Goal: Information Seeking & Learning: Check status

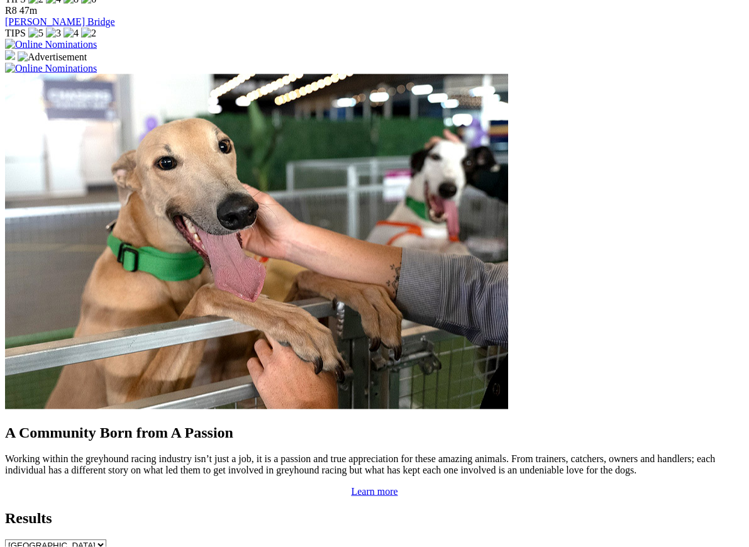
scroll to position [931, 0]
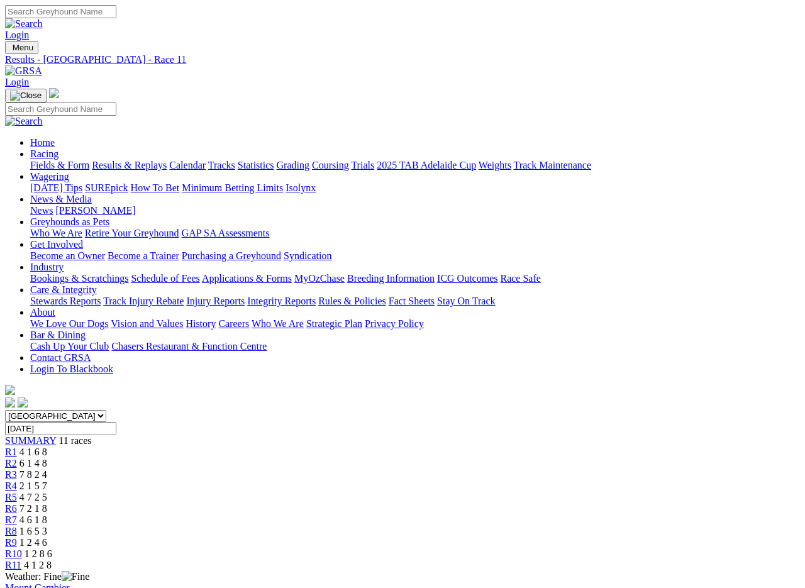
scroll to position [2, 0]
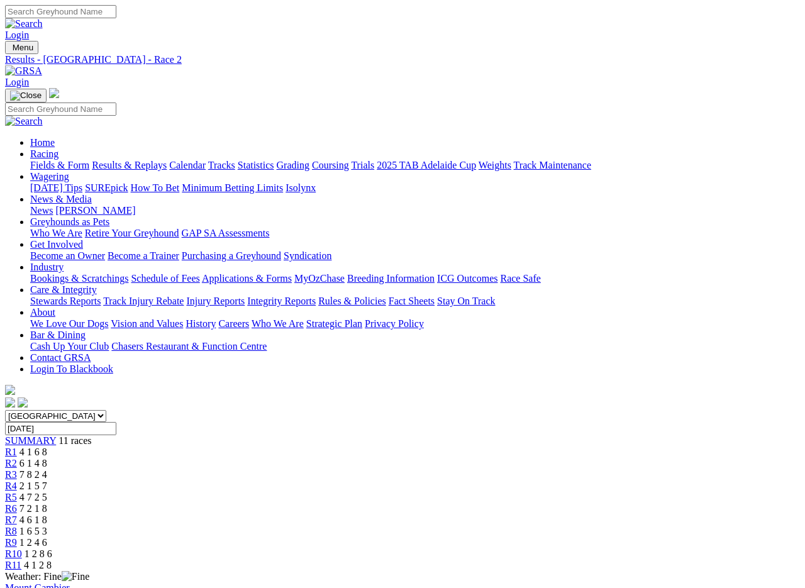
click at [31, 160] on link "Fields & Form" at bounding box center [59, 165] width 59 height 11
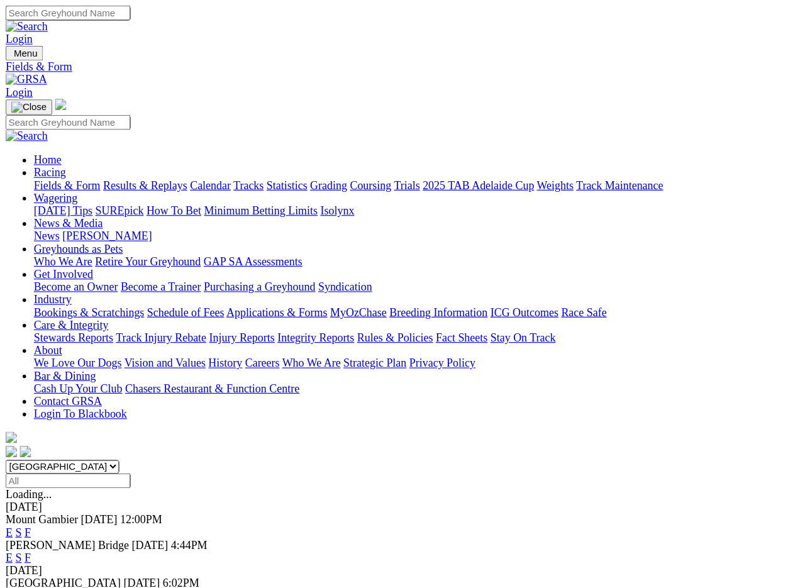
scroll to position [2, 0]
